Goal: Task Accomplishment & Management: Manage account settings

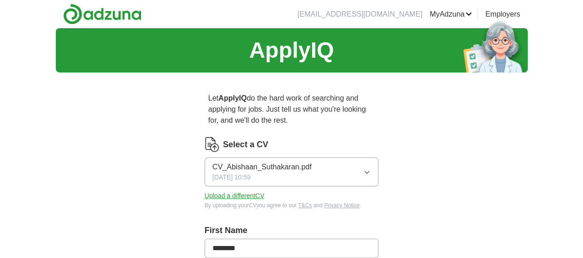
click at [216, 191] on button "Upload a different CV" at bounding box center [235, 196] width 60 height 10
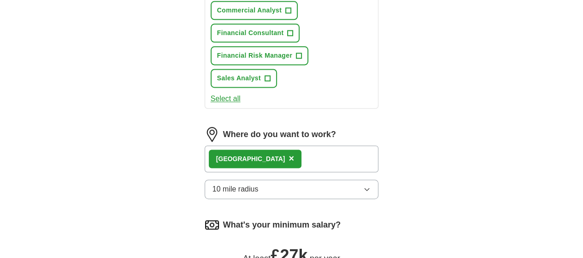
scroll to position [597, 0]
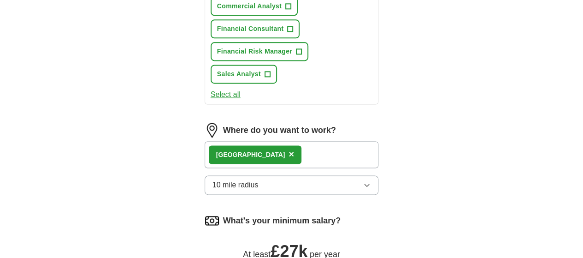
click at [239, 175] on button "10 mile radius" at bounding box center [292, 184] width 174 height 19
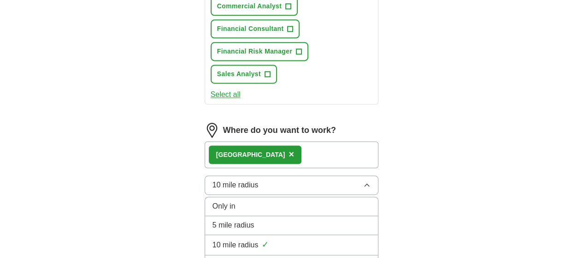
click at [239, 175] on button "10 mile radius" at bounding box center [292, 184] width 174 height 19
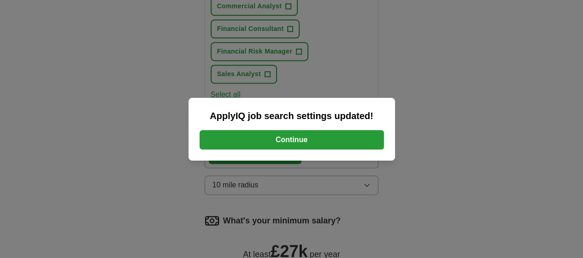
click at [288, 133] on button "Continue" at bounding box center [292, 139] width 184 height 19
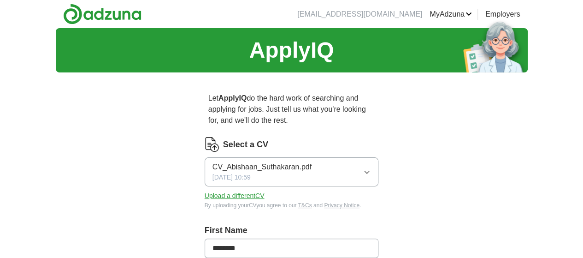
click at [213, 191] on button "Upload a different CV" at bounding box center [235, 196] width 60 height 10
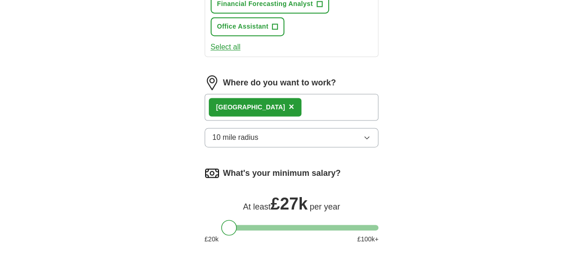
scroll to position [655, 0]
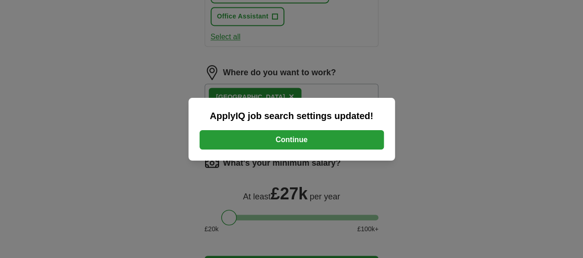
click at [302, 143] on button "Continue" at bounding box center [292, 139] width 184 height 19
